Goal: Transaction & Acquisition: Purchase product/service

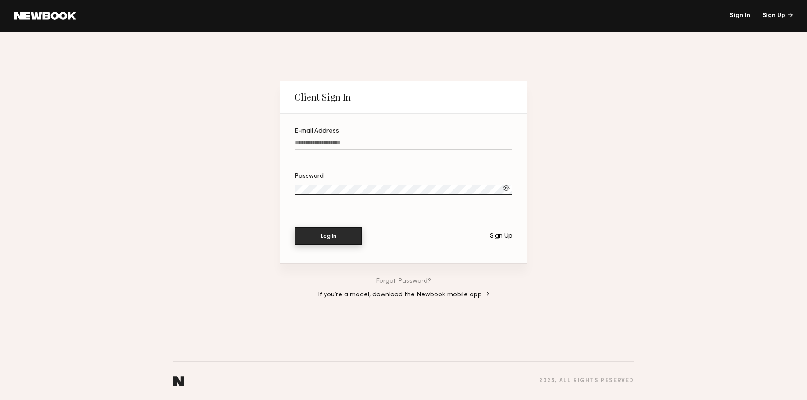
type input "**********"
click at [351, 241] on button "Log In" at bounding box center [329, 236] width 68 height 18
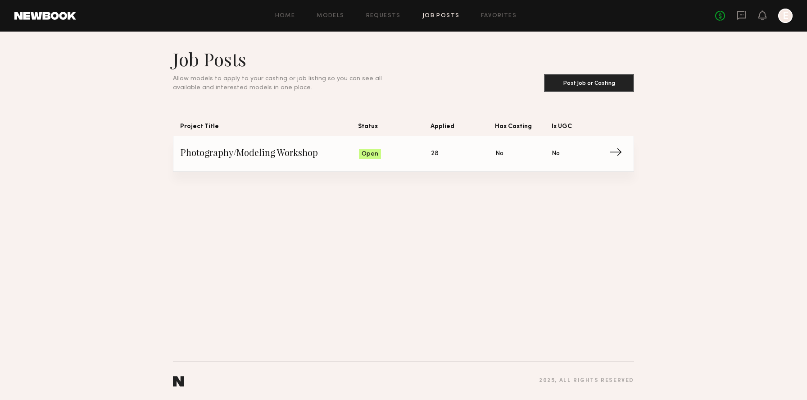
click at [376, 156] on span "Open" at bounding box center [370, 154] width 17 height 9
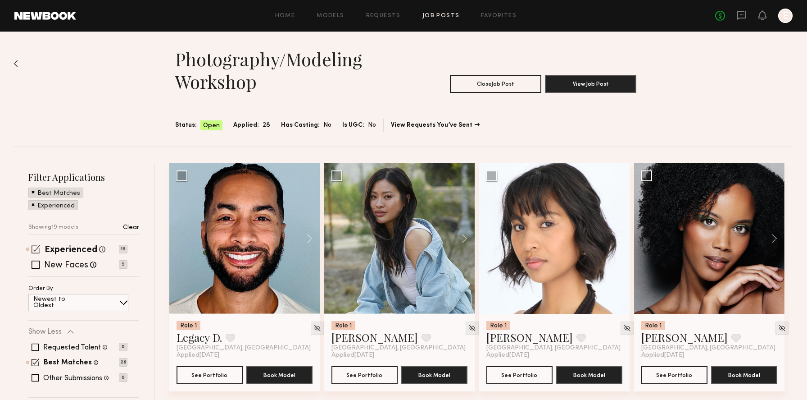
click at [33, 246] on span at bounding box center [36, 249] width 9 height 9
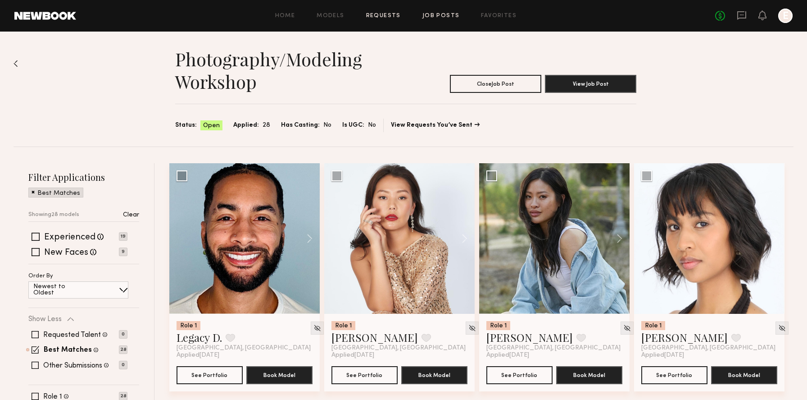
click at [368, 14] on link "Requests" at bounding box center [383, 16] width 35 height 6
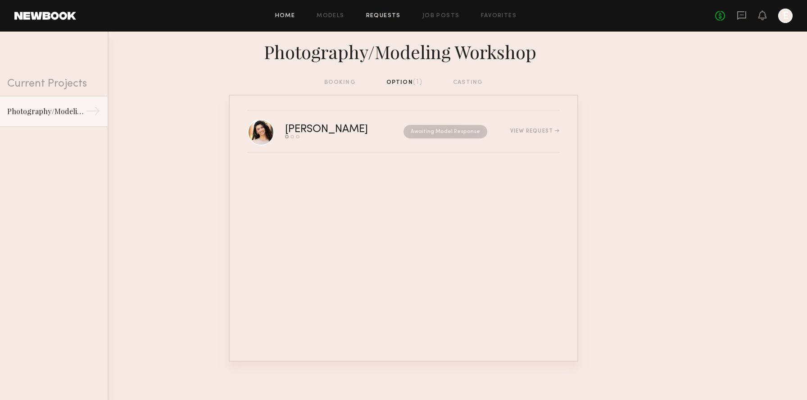
click at [285, 14] on link "Home" at bounding box center [285, 16] width 20 height 6
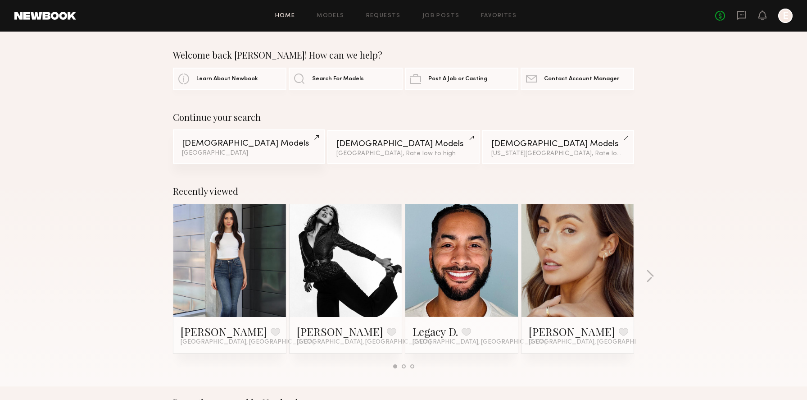
click at [268, 139] on div "Female Models" at bounding box center [249, 143] width 134 height 9
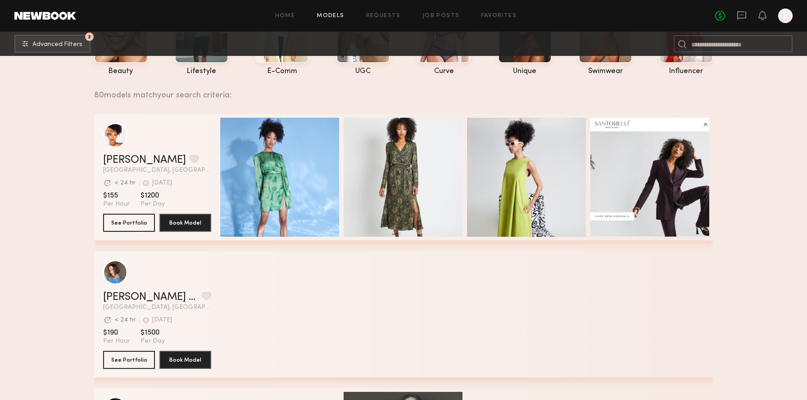
scroll to position [117, 0]
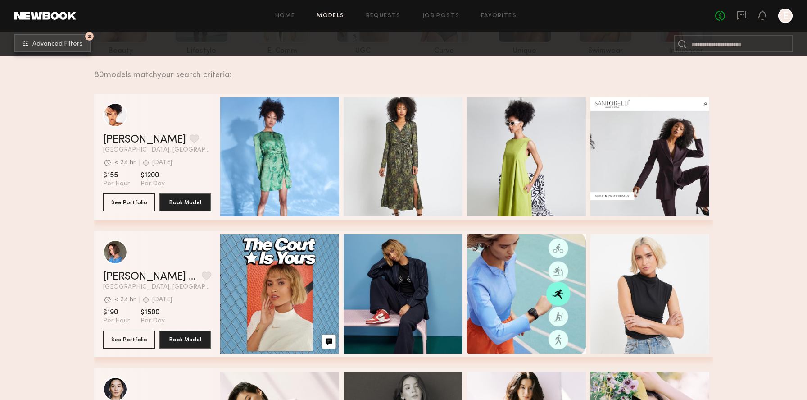
click at [75, 40] on button "2 Advanced Filters" at bounding box center [52, 43] width 76 height 18
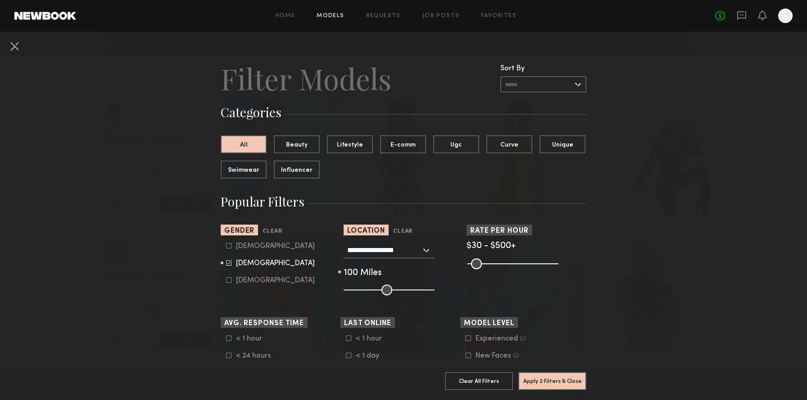
click at [544, 87] on input "text" at bounding box center [543, 84] width 86 height 16
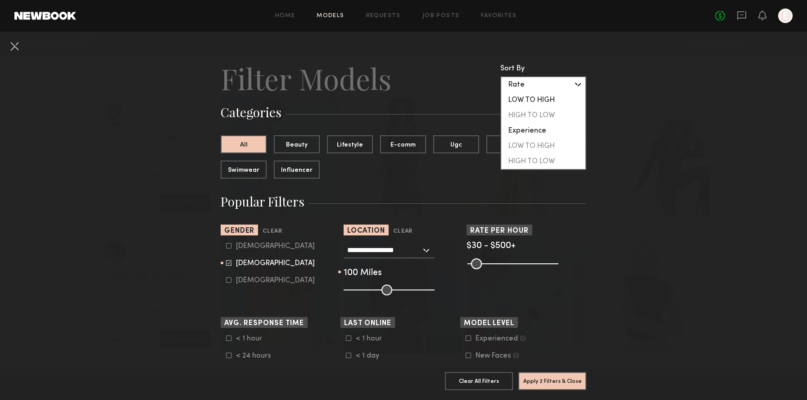
click at [541, 100] on div "LOW TO HIGH" at bounding box center [543, 99] width 84 height 15
type input "**********"
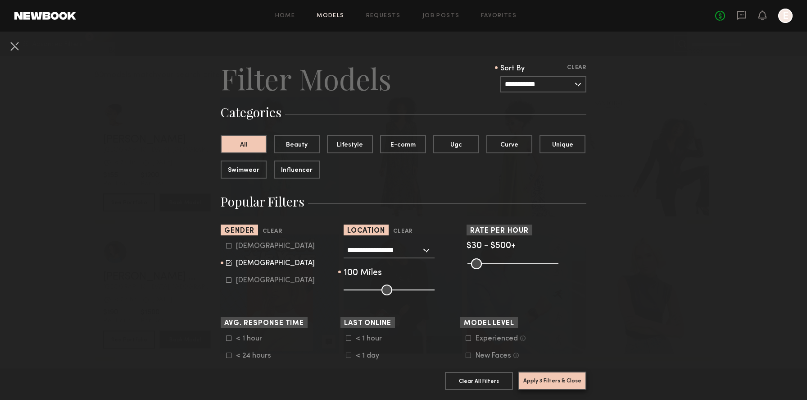
click at [556, 378] on button "Apply 3 Filters & Close" at bounding box center [552, 380] width 68 height 18
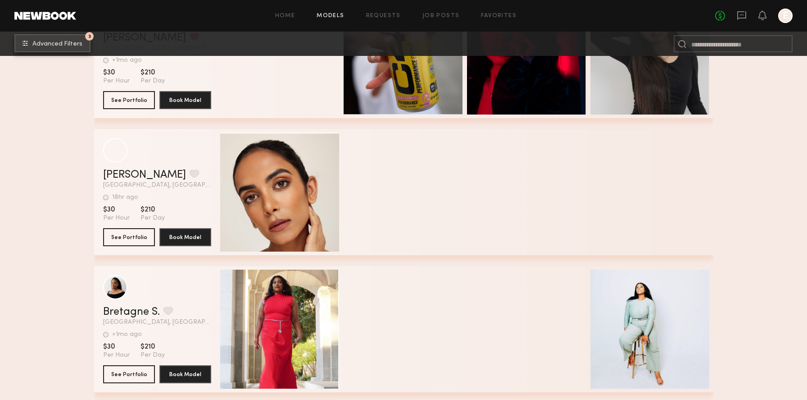
scroll to position [368, 0]
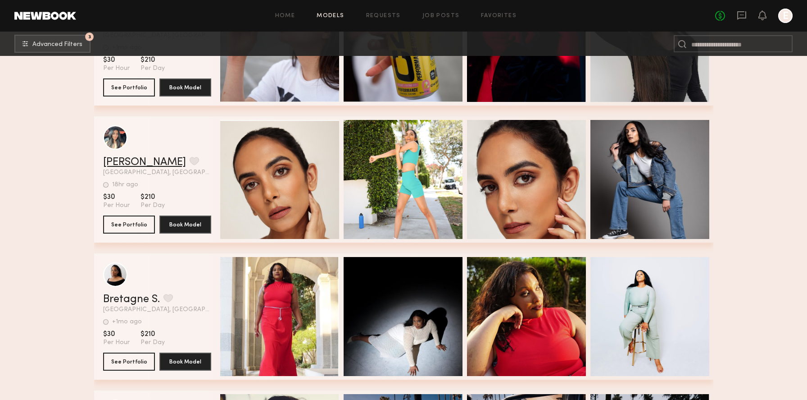
click at [152, 164] on link "Harnoor D." at bounding box center [144, 162] width 83 height 11
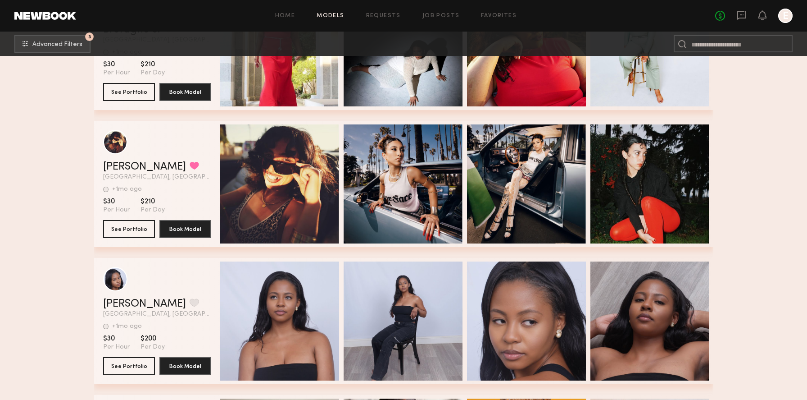
scroll to position [642, 0]
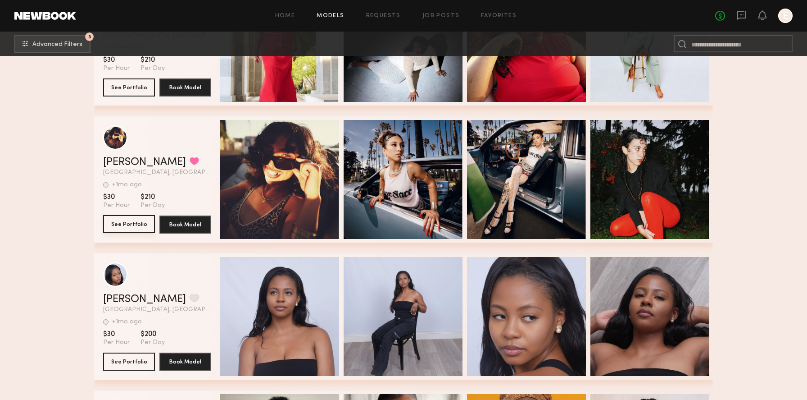
click at [136, 228] on button "See Portfolio" at bounding box center [129, 224] width 52 height 18
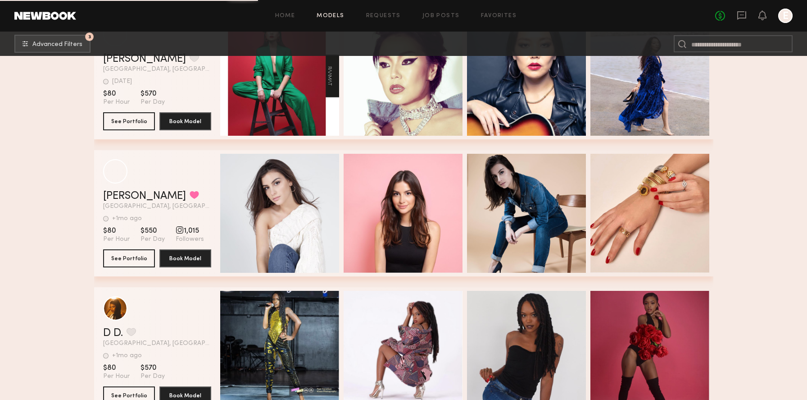
scroll to position [2940, 0]
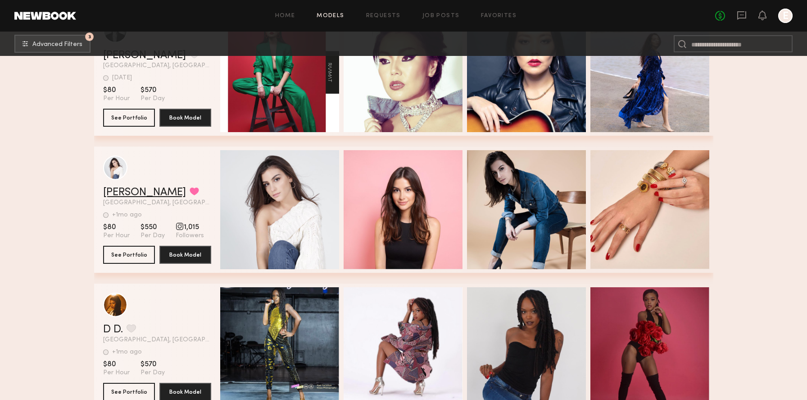
click at [132, 191] on link "[PERSON_NAME]" at bounding box center [144, 192] width 83 height 11
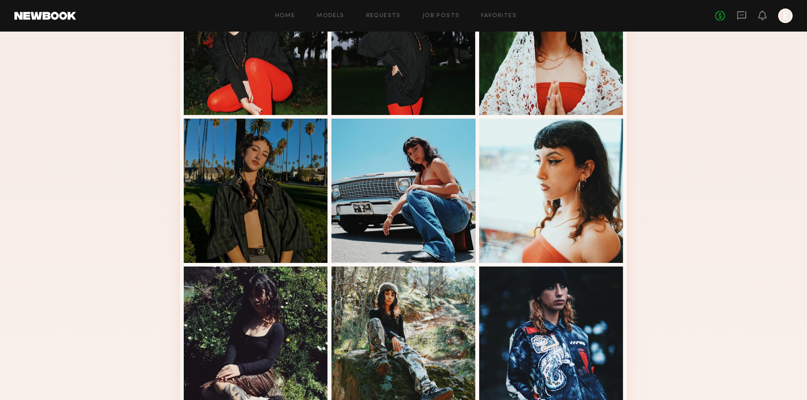
scroll to position [516, 0]
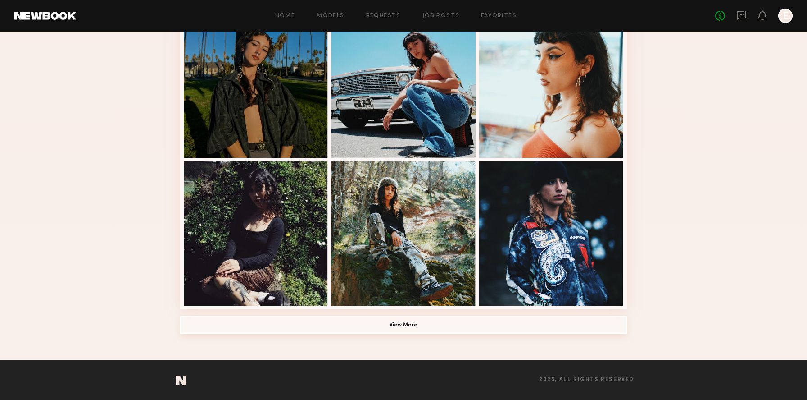
click at [405, 321] on button "View More" at bounding box center [403, 325] width 447 height 18
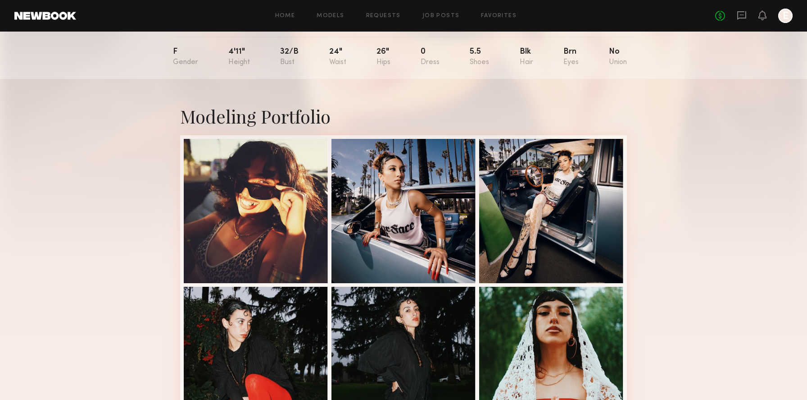
scroll to position [0, 0]
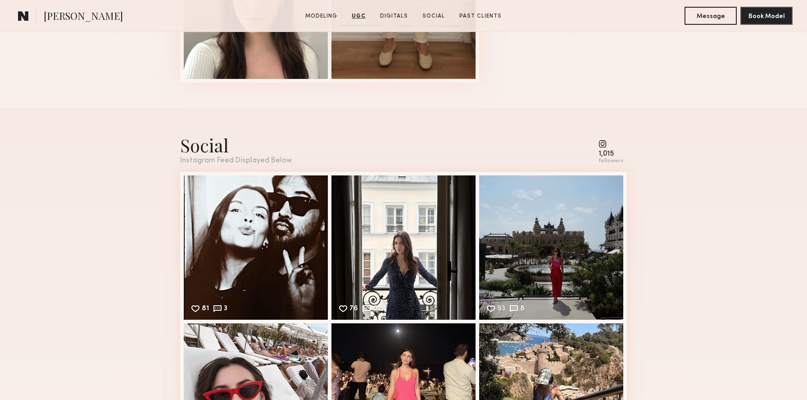
scroll to position [1494, 0]
